Goal: Transaction & Acquisition: Purchase product/service

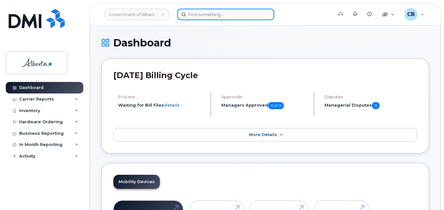
click at [219, 19] on input at bounding box center [225, 15] width 97 height 12
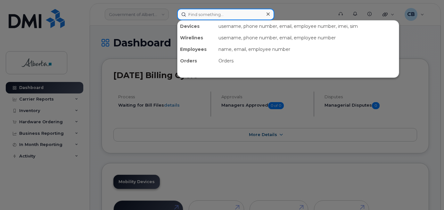
paste input "7808878752"
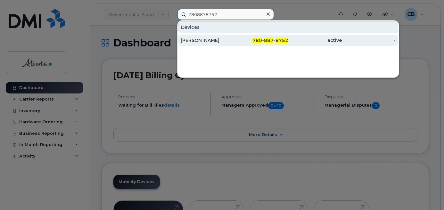
type input "7808878752"
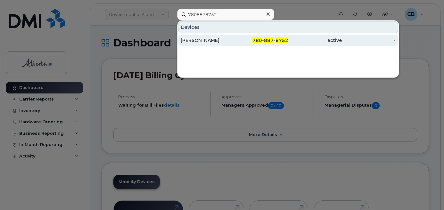
click at [204, 39] on div "April Trumbley" at bounding box center [208, 40] width 54 height 6
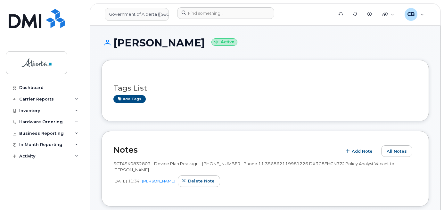
click at [136, 164] on span "SCTASK0832803 - Device Plan Reassign - (1) 7808878752 iPhone 11 356862119981226…" at bounding box center [253, 166] width 281 height 11
copy span "SCTASK0832803"
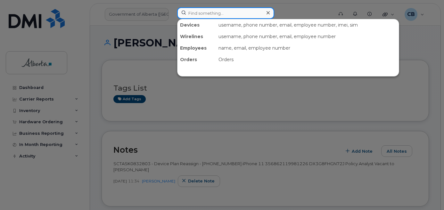
click at [202, 11] on input at bounding box center [225, 13] width 97 height 12
paste input "7808144247"
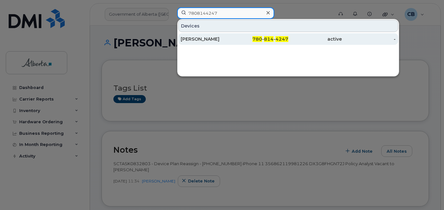
type input "7808144247"
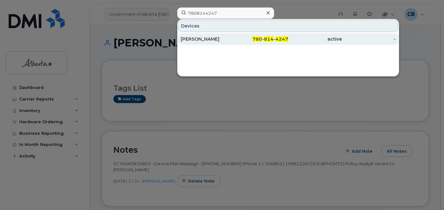
click at [204, 39] on div "[PERSON_NAME]" at bounding box center [208, 39] width 54 height 6
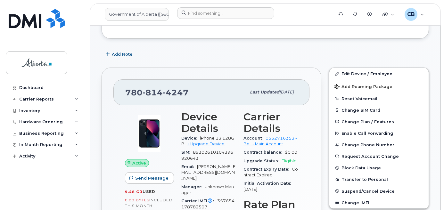
scroll to position [128, 0]
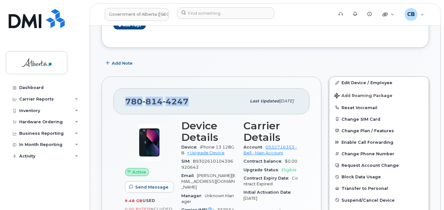
drag, startPoint x: 190, startPoint y: 101, endPoint x: 119, endPoint y: 103, distance: 71.2
click at [119, 103] on div "[PHONE_NUMBER] Last updated [DATE]" at bounding box center [211, 101] width 196 height 26
copy span "[PHONE_NUMBER]"
click at [30, 123] on div "Hardware Ordering" at bounding box center [41, 122] width 44 height 5
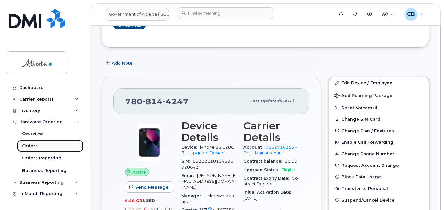
click at [28, 146] on div "Orders" at bounding box center [30, 146] width 16 height 6
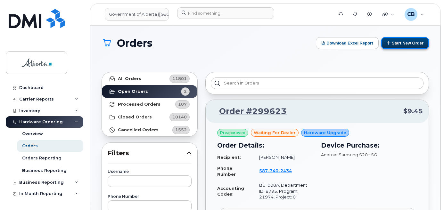
click at [401, 43] on button "Start New Order" at bounding box center [405, 43] width 48 height 12
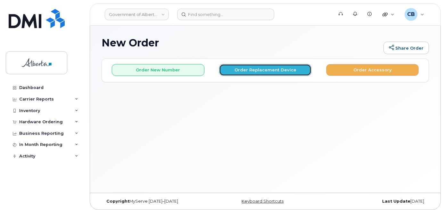
click at [255, 72] on button "Order Replacement Device" at bounding box center [265, 70] width 93 height 12
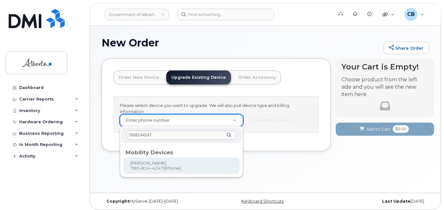
type input "7808144247"
type input "802901"
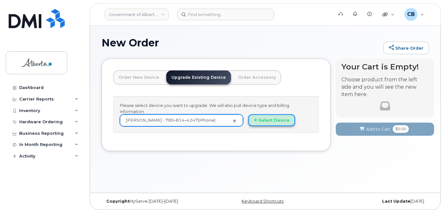
click at [277, 121] on button "Select Device" at bounding box center [271, 120] width 47 height 12
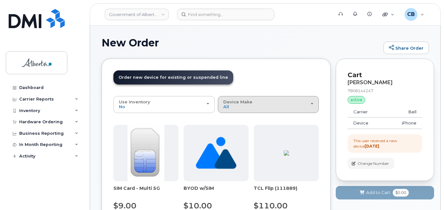
click at [251, 107] on div "Device Make All Aircard Android Cell Phone iPhone Unknown" at bounding box center [268, 105] width 90 height 10
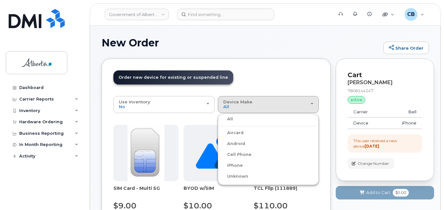
click at [236, 164] on label "iPhone" at bounding box center [231, 166] width 23 height 8
click at [0, 0] on input "iPhone" at bounding box center [0, 0] width 0 height 0
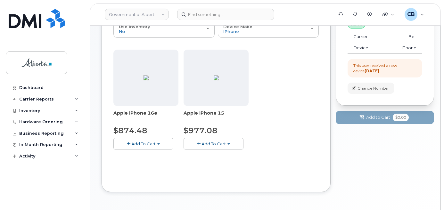
scroll to position [96, 0]
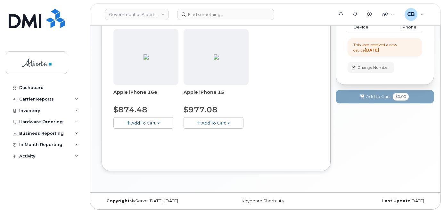
click at [213, 124] on span "Add To Cart" at bounding box center [214, 123] width 24 height 5
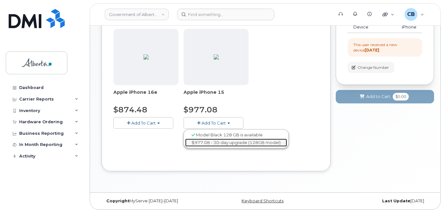
click at [218, 142] on link "$977.08 - 30-day upgrade (128GB model)" at bounding box center [236, 143] width 102 height 8
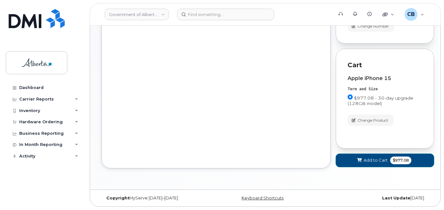
click at [371, 158] on span "Add to Cart" at bounding box center [376, 160] width 24 height 6
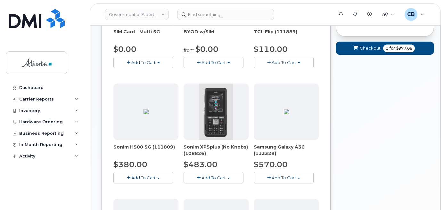
scroll to position [29, 0]
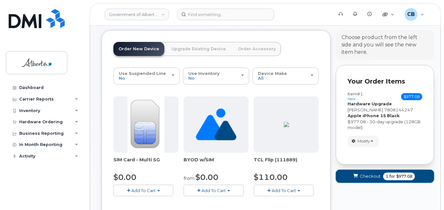
click at [369, 178] on span "Checkout" at bounding box center [370, 176] width 21 height 6
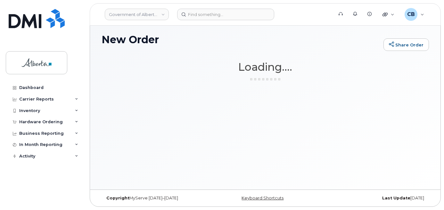
scroll to position [3, 0]
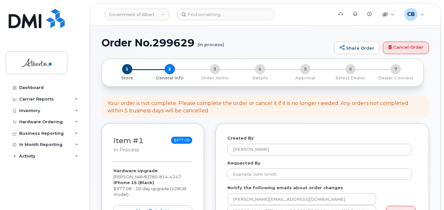
select select
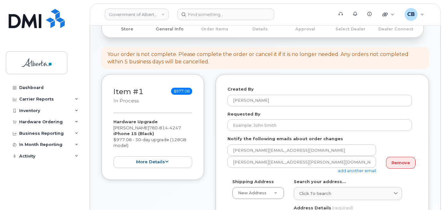
scroll to position [96, 0]
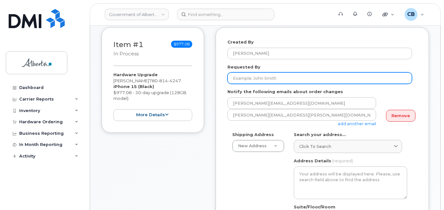
click at [241, 77] on input "Requested By" at bounding box center [320, 78] width 185 height 12
paste input "[PERSON_NAME][EMAIL_ADDRESS][PERSON_NAME][DOMAIN_NAME]"
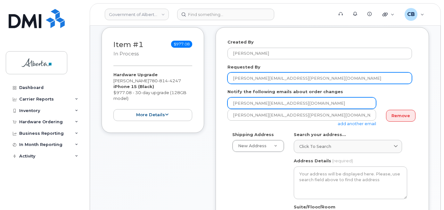
type input "[PERSON_NAME][EMAIL_ADDRESS][PERSON_NAME][DOMAIN_NAME]"
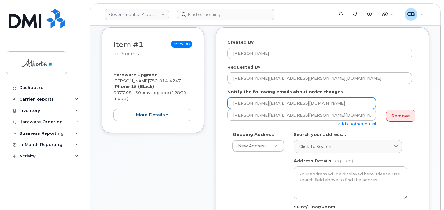
click at [236, 101] on input "[PERSON_NAME][EMAIL_ADDRESS][DOMAIN_NAME]" at bounding box center [302, 103] width 149 height 12
paste input "Jackie.Kirk"
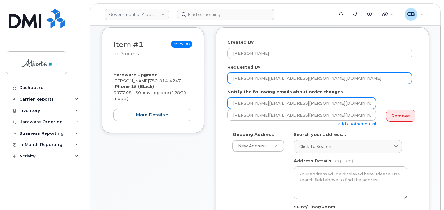
type input "Jackie.Kirk@gov.ab.ca"
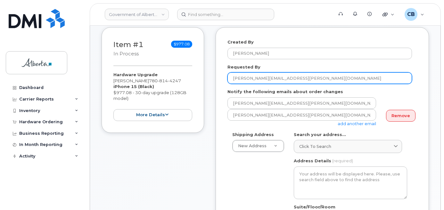
drag, startPoint x: 281, startPoint y: 77, endPoint x: 257, endPoint y: 78, distance: 24.1
click at [257, 78] on input "Jackie.Kirk@gov.ab.ca" at bounding box center [320, 78] width 185 height 12
type input "[PERSON_NAME]"
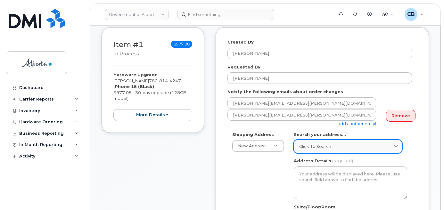
click at [330, 142] on link "Click to search" at bounding box center [348, 146] width 108 height 13
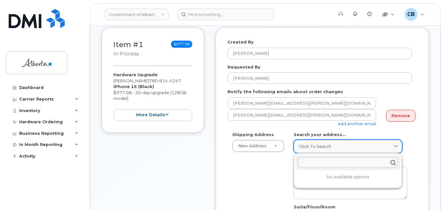
click at [318, 145] on span "Click to search" at bounding box center [315, 147] width 32 height 6
paste input "10403 - 172 Street"
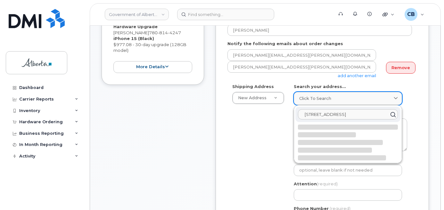
scroll to position [160, 0]
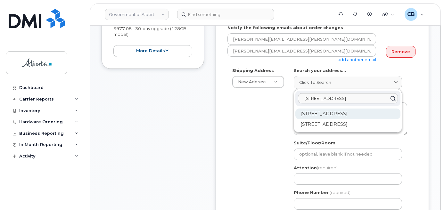
type input "10403 - 172 Street"
click at [311, 118] on div "10403 172 St NW Edmonton AB T5S 1K9" at bounding box center [347, 114] width 105 height 11
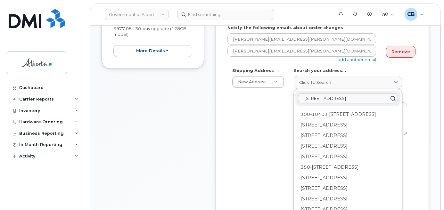
scroll to position [192, 0]
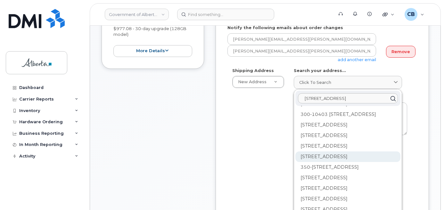
click at [333, 173] on div "340-10403 172 St NW Edmonton AB T5S 1K9" at bounding box center [347, 178] width 105 height 11
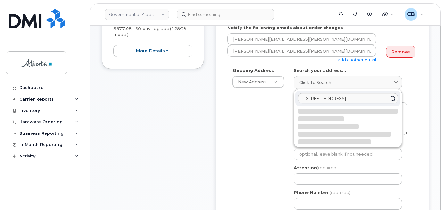
scroll to position [0, 0]
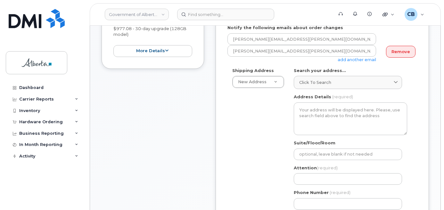
select select
type textarea "340-10403 172 St NW EDMONTON AB T5S 1K9 CANADA"
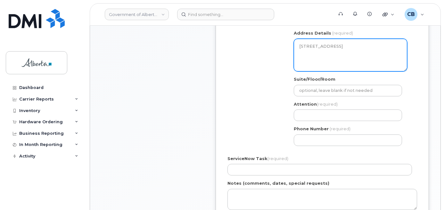
scroll to position [224, 0]
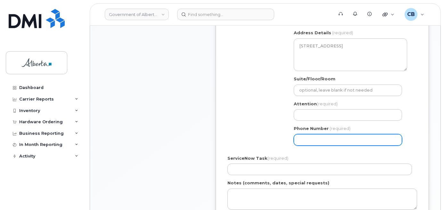
click at [306, 140] on input "Phone Number" at bounding box center [348, 140] width 108 height 12
paste input "7809684208"
select select
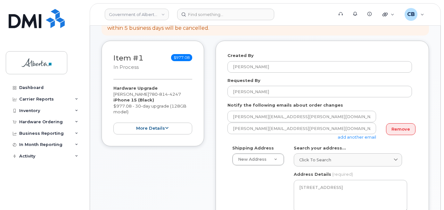
scroll to position [64, 0]
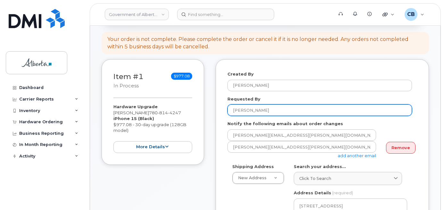
type input "7809684208"
click at [238, 107] on input "[PERSON_NAME]" at bounding box center [320, 110] width 185 height 12
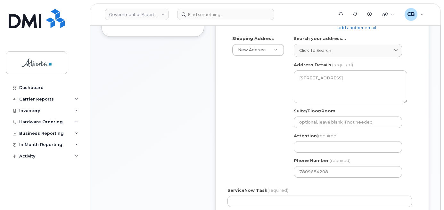
scroll to position [256, 0]
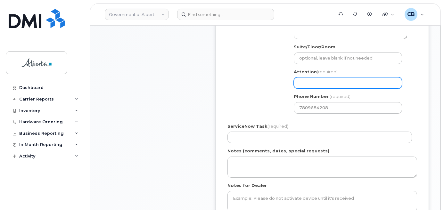
click at [305, 82] on input "Attention (required)" at bounding box center [348, 83] width 108 height 12
paste input "[PERSON_NAME]"
select select
type input "[PERSON_NAME]"
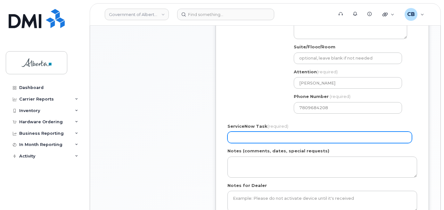
click at [263, 134] on input "ServiceNow Task (required)" at bounding box center [320, 138] width 185 height 12
paste input "SCTASK0841487"
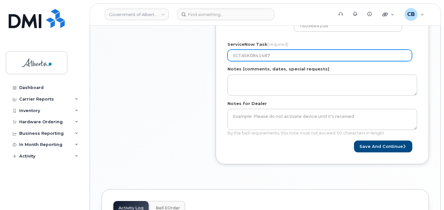
scroll to position [348, 0]
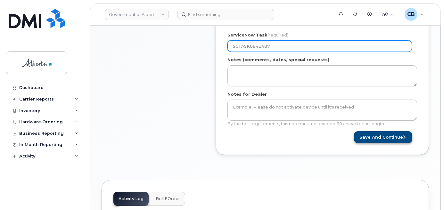
type input "SCTASK0841487"
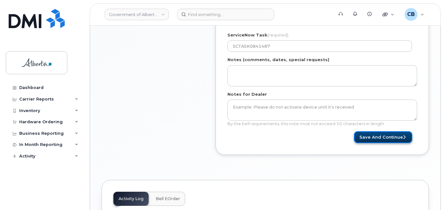
click at [389, 136] on button "Save and Continue" at bounding box center [383, 137] width 58 height 12
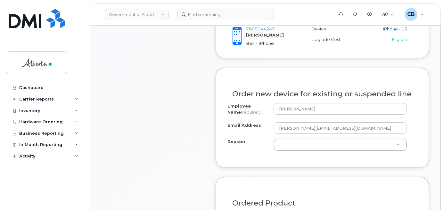
scroll to position [353, 0]
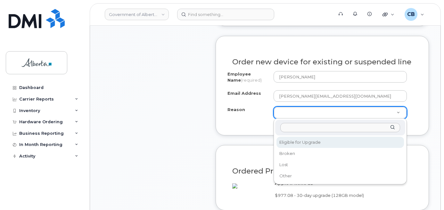
select select "eligible_for_upgrade"
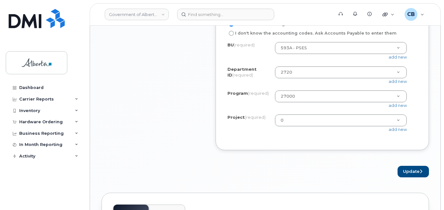
scroll to position [609, 0]
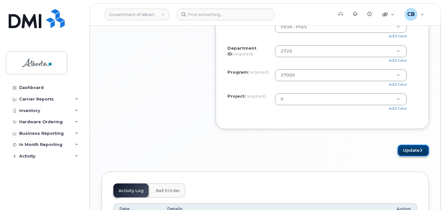
click at [412, 157] on button "Update" at bounding box center [413, 151] width 31 height 12
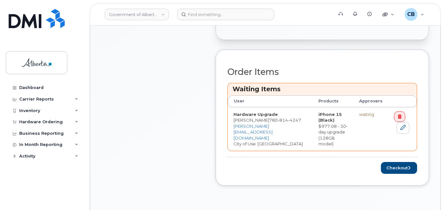
scroll to position [288, 0]
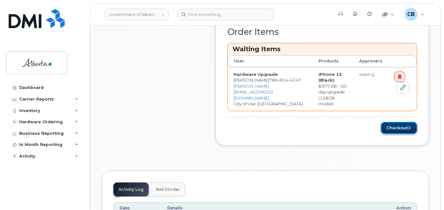
click at [395, 122] on button "Checkout" at bounding box center [399, 128] width 36 height 12
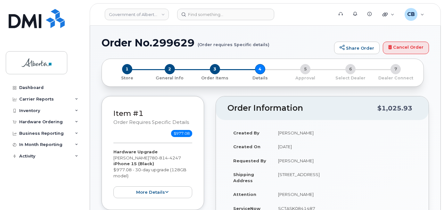
select select
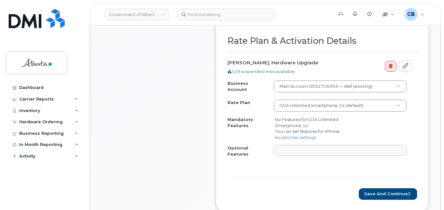
scroll to position [256, 0]
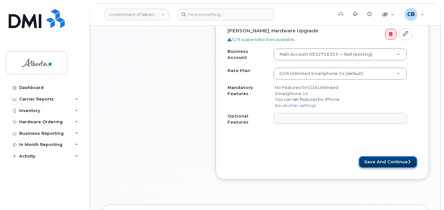
click at [383, 156] on button "Save and Continue" at bounding box center [388, 162] width 58 height 12
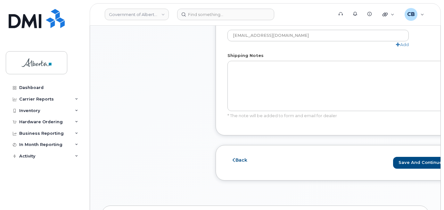
scroll to position [417, 0]
click at [398, 162] on button "Save and Continue" at bounding box center [422, 162] width 58 height 12
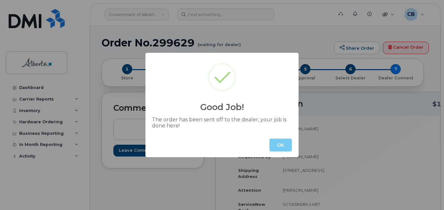
click at [283, 147] on button "OK" at bounding box center [281, 145] width 22 height 13
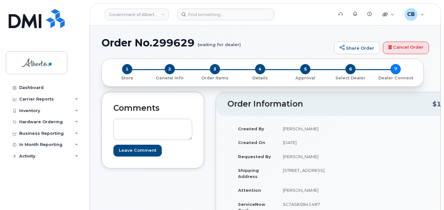
click at [169, 40] on h1 "Order No.299629 (waiting for dealer)" at bounding box center [216, 42] width 229 height 11
copy h1 "299629"
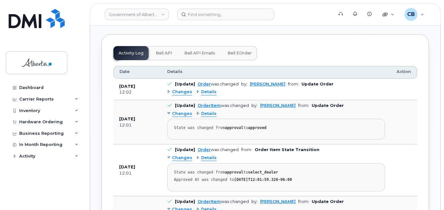
scroll to position [405, 0]
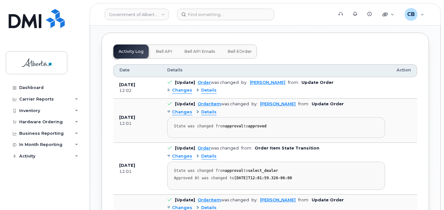
click at [171, 54] on span "Bell API" at bounding box center [164, 51] width 16 height 5
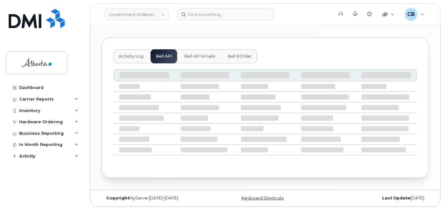
scroll to position [350, 0]
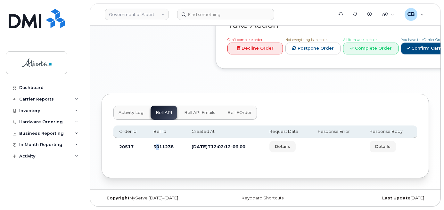
click at [157, 146] on td "3011238" at bounding box center [167, 146] width 38 height 17
click at [158, 147] on td "3011238" at bounding box center [167, 146] width 38 height 17
click at [159, 149] on td "3011238" at bounding box center [167, 146] width 38 height 17
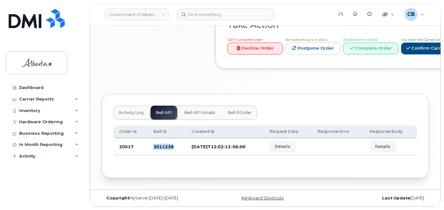
click at [159, 149] on td "3011238" at bounding box center [167, 146] width 38 height 17
copy td "3011238"
